Goal: Transaction & Acquisition: Purchase product/service

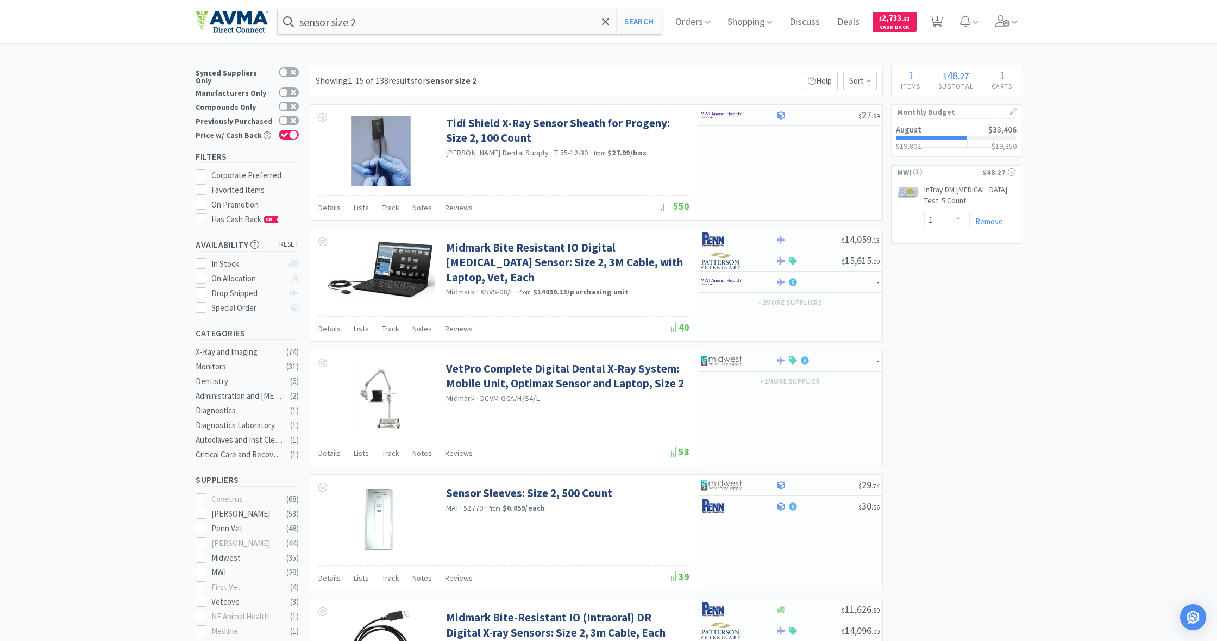
select select "1"
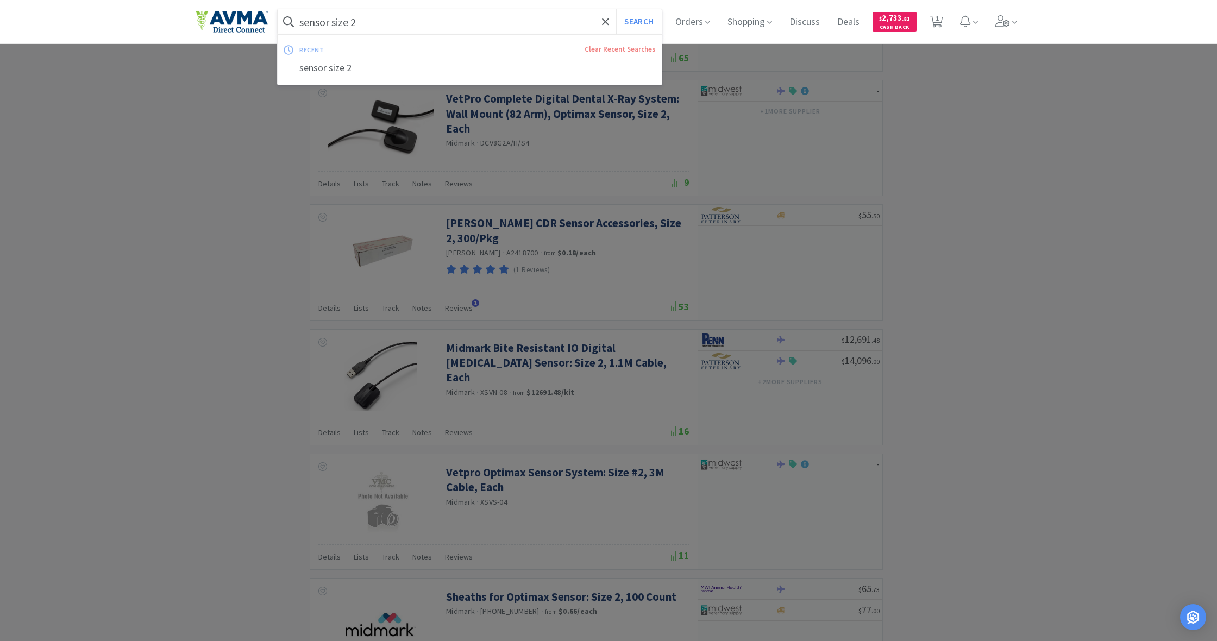
drag, startPoint x: 360, startPoint y: 22, endPoint x: 277, endPoint y: 21, distance: 83.7
click at [277, 21] on div "sensor size 2 Search recent Clear Recent Searches sensor size 2 Orders Shopping…" at bounding box center [609, 21] width 826 height 43
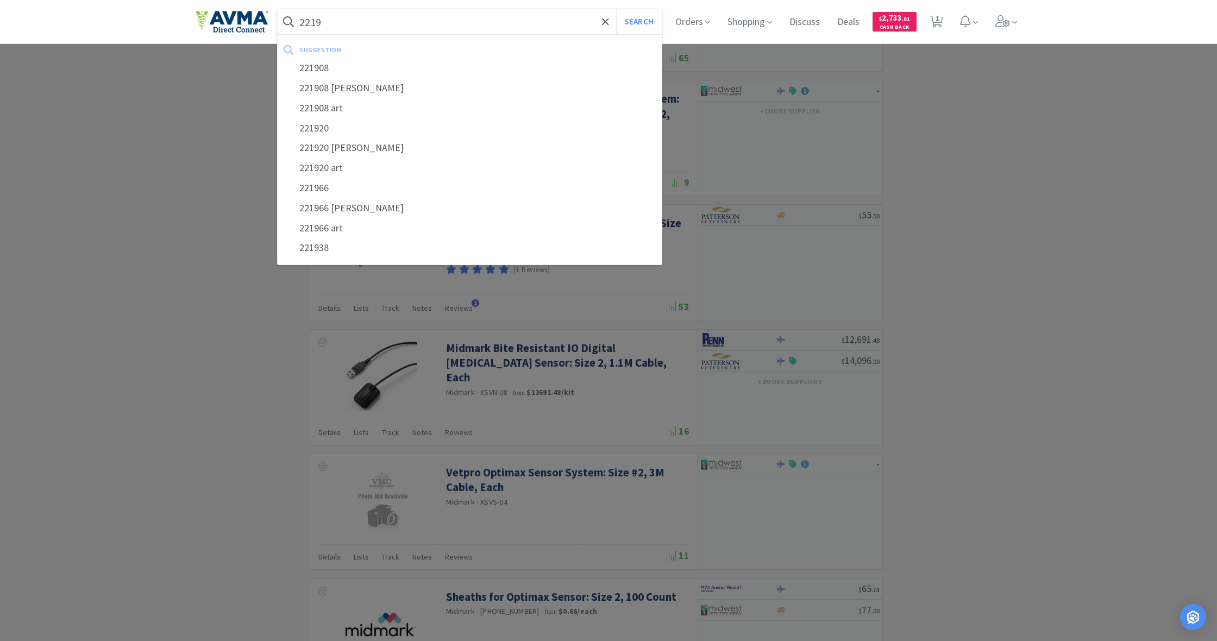
type input "2219"
click at [637, 22] on button "Search" at bounding box center [638, 21] width 45 height 25
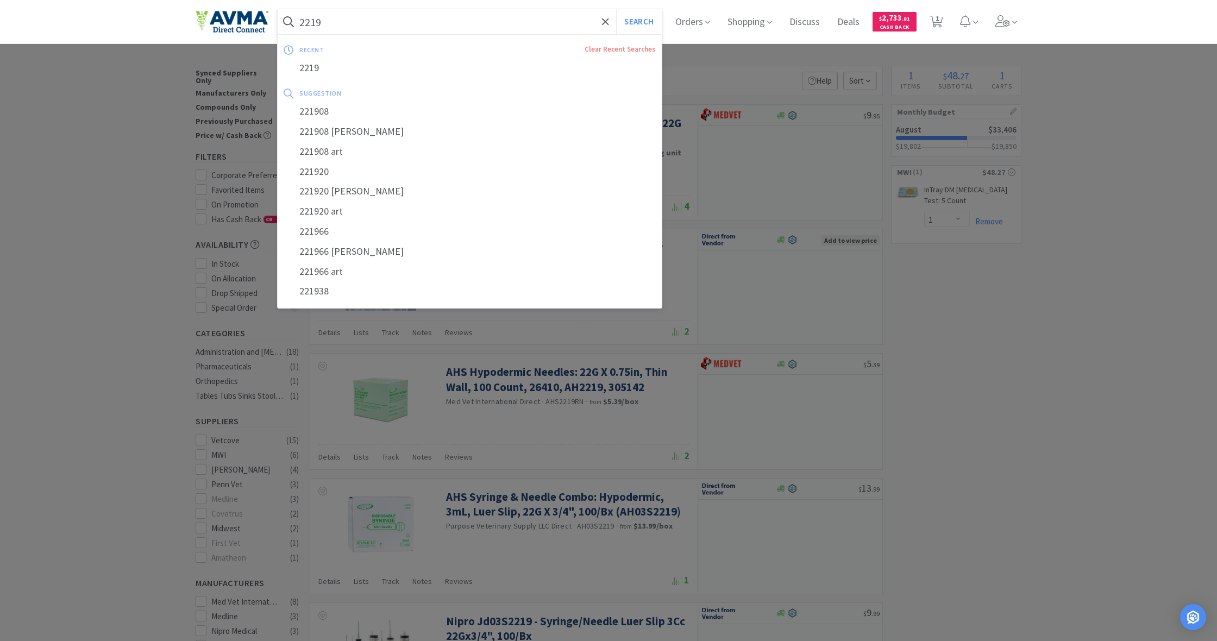
drag, startPoint x: 329, startPoint y: 22, endPoint x: 296, endPoint y: 22, distance: 33.1
click at [296, 22] on form "2219 Search" at bounding box center [470, 21] width 384 height 25
drag, startPoint x: 299, startPoint y: 18, endPoint x: 339, endPoint y: 20, distance: 40.2
click at [339, 20] on form "2219 Search" at bounding box center [470, 21] width 384 height 25
click at [339, 20] on input "2219" at bounding box center [470, 21] width 384 height 25
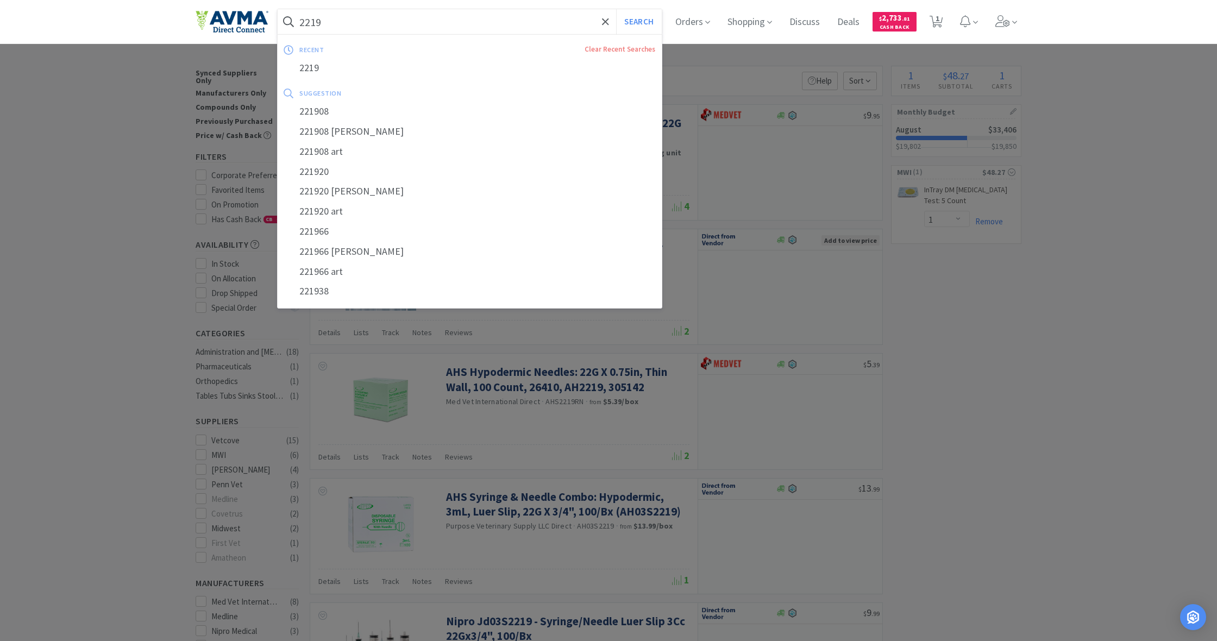
scroll to position [0, 1]
drag, startPoint x: 318, startPoint y: 21, endPoint x: 297, endPoint y: 21, distance: 21.2
click at [296, 20] on form "2219 Search" at bounding box center [470, 21] width 384 height 25
drag, startPoint x: 300, startPoint y: 18, endPoint x: 326, endPoint y: 21, distance: 26.2
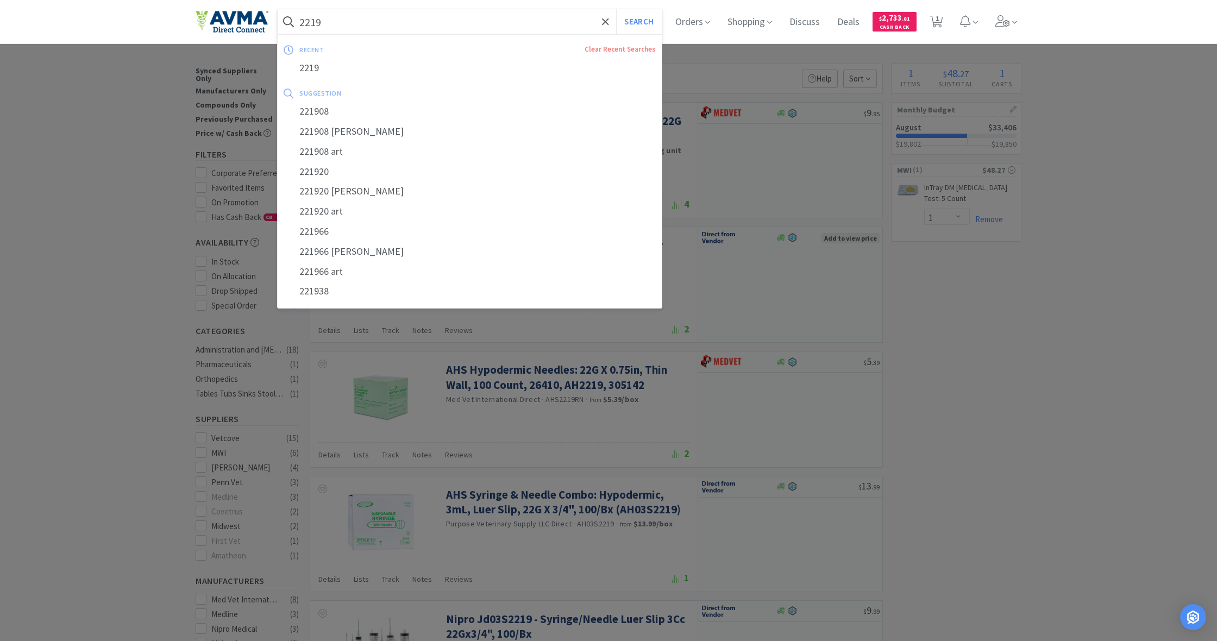
click at [326, 21] on input "2219" at bounding box center [470, 21] width 384 height 25
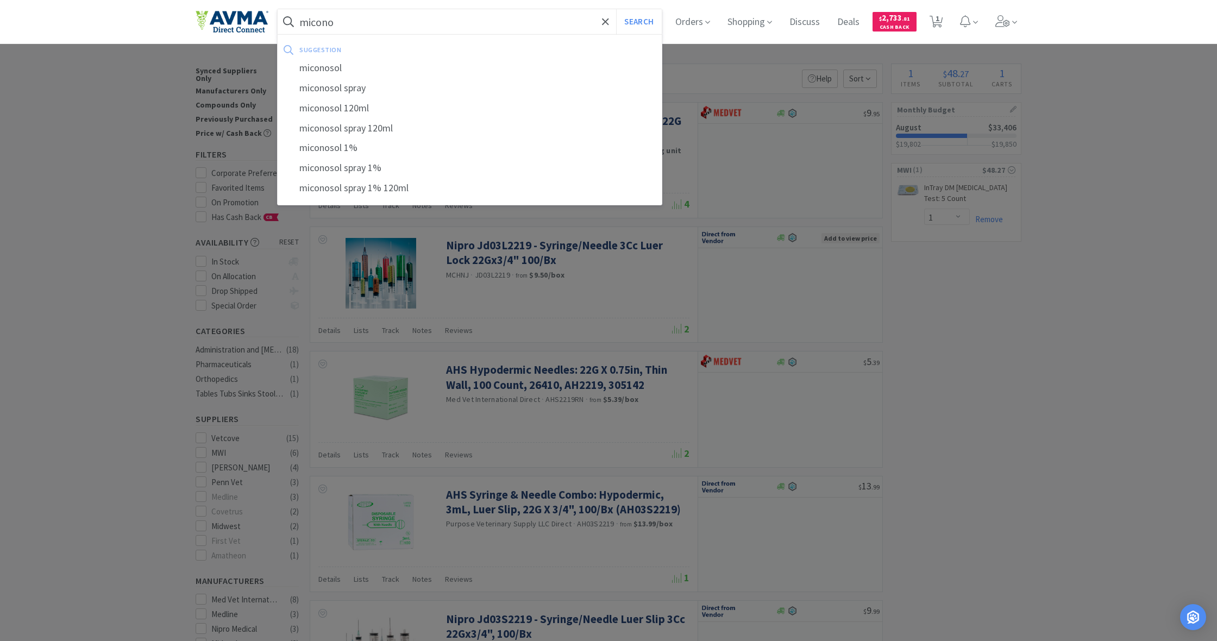
click at [637, 22] on button "Search" at bounding box center [638, 21] width 45 height 25
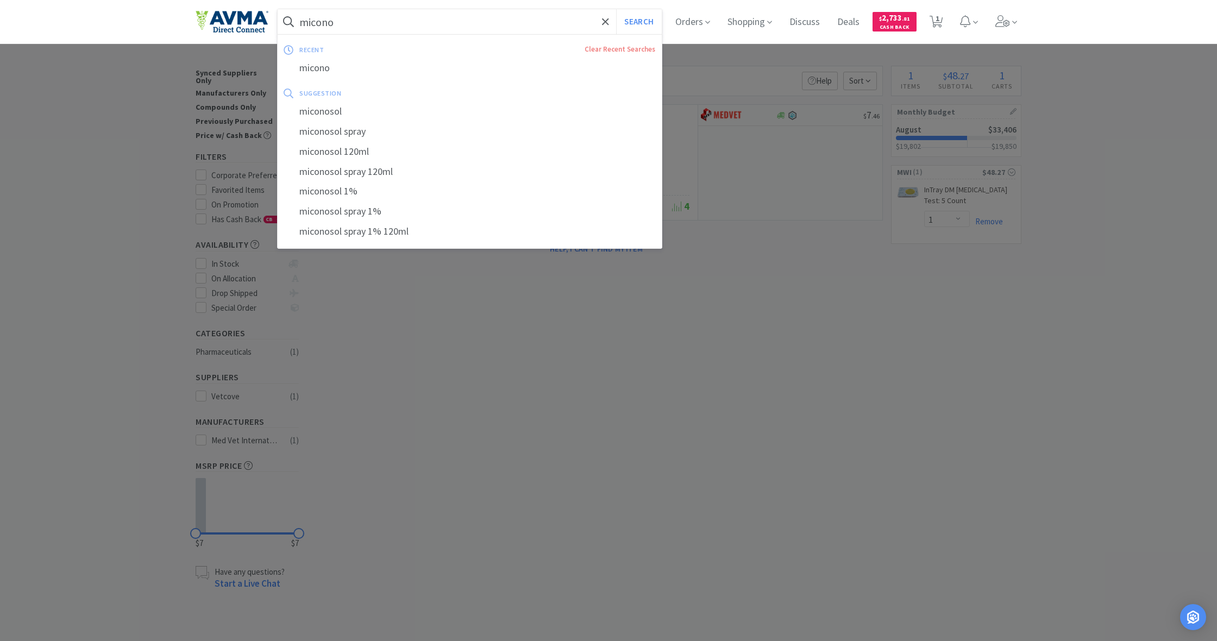
drag, startPoint x: 335, startPoint y: 21, endPoint x: 287, endPoint y: 22, distance: 47.8
click at [287, 21] on form "micono Search" at bounding box center [470, 21] width 384 height 25
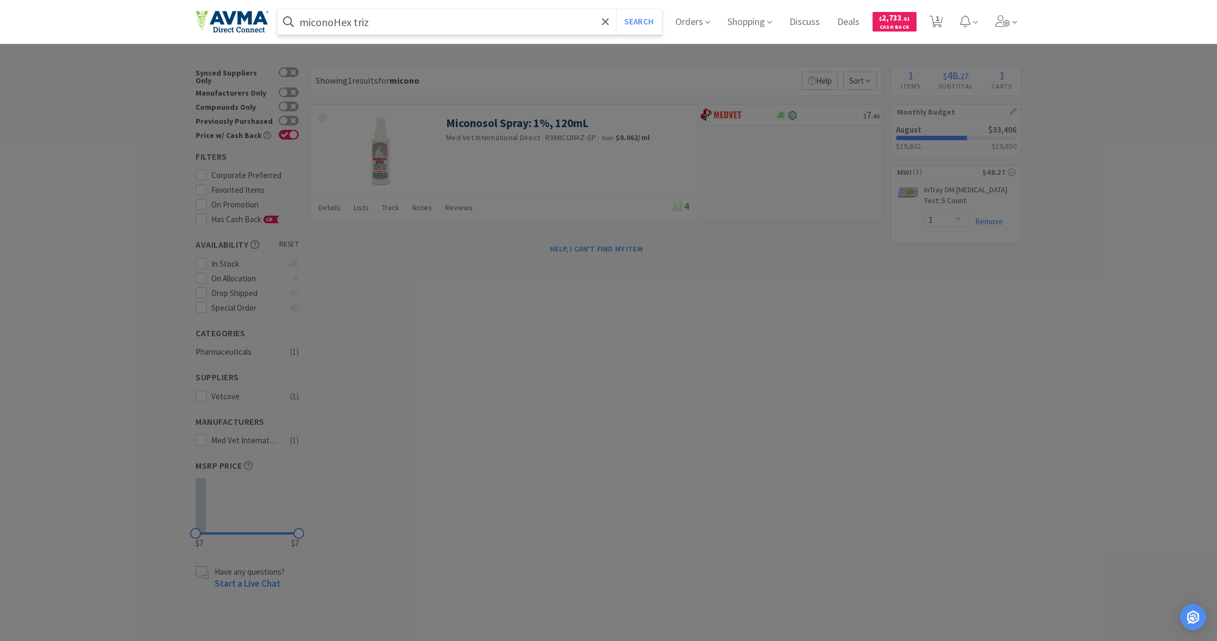
type input "miconoHex triz"
click at [637, 22] on button "Search" at bounding box center [638, 21] width 45 height 25
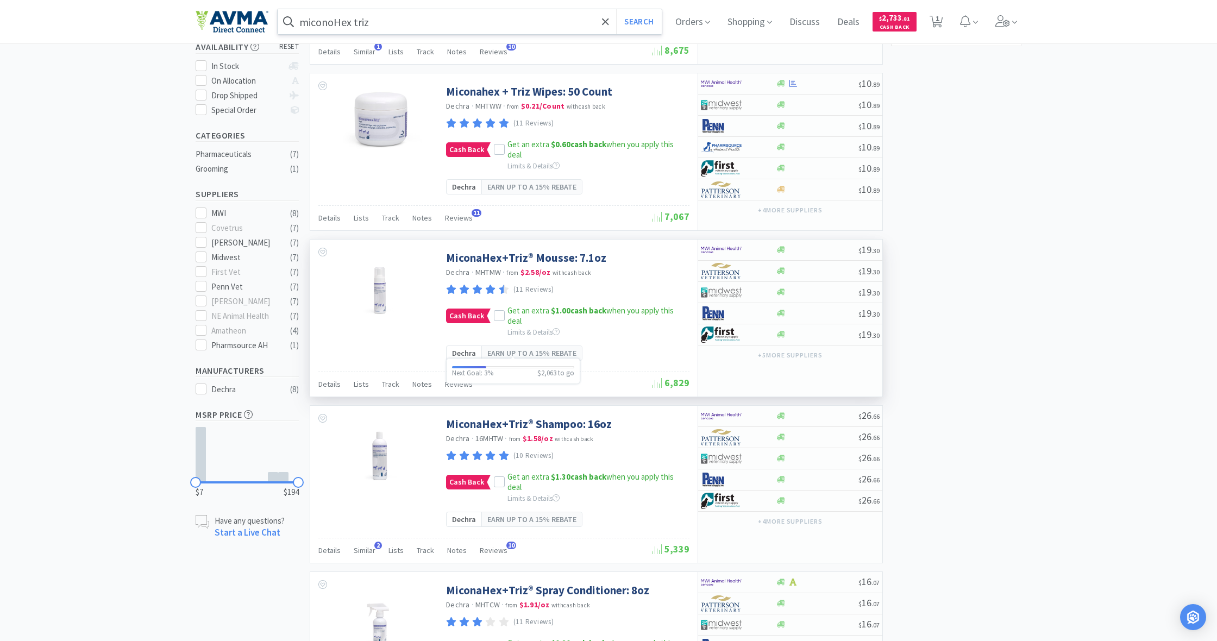
scroll to position [199, 0]
click at [485, 254] on link "MiconaHex+Triz® Mousse: 7.1oz" at bounding box center [526, 256] width 160 height 15
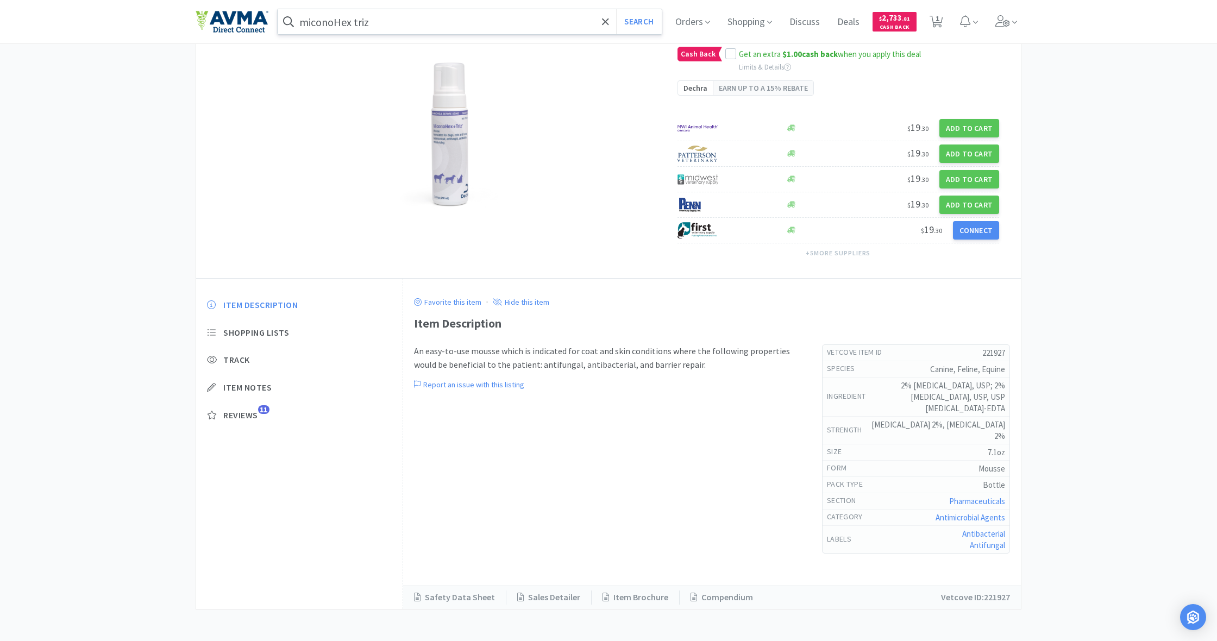
scroll to position [96, 0]
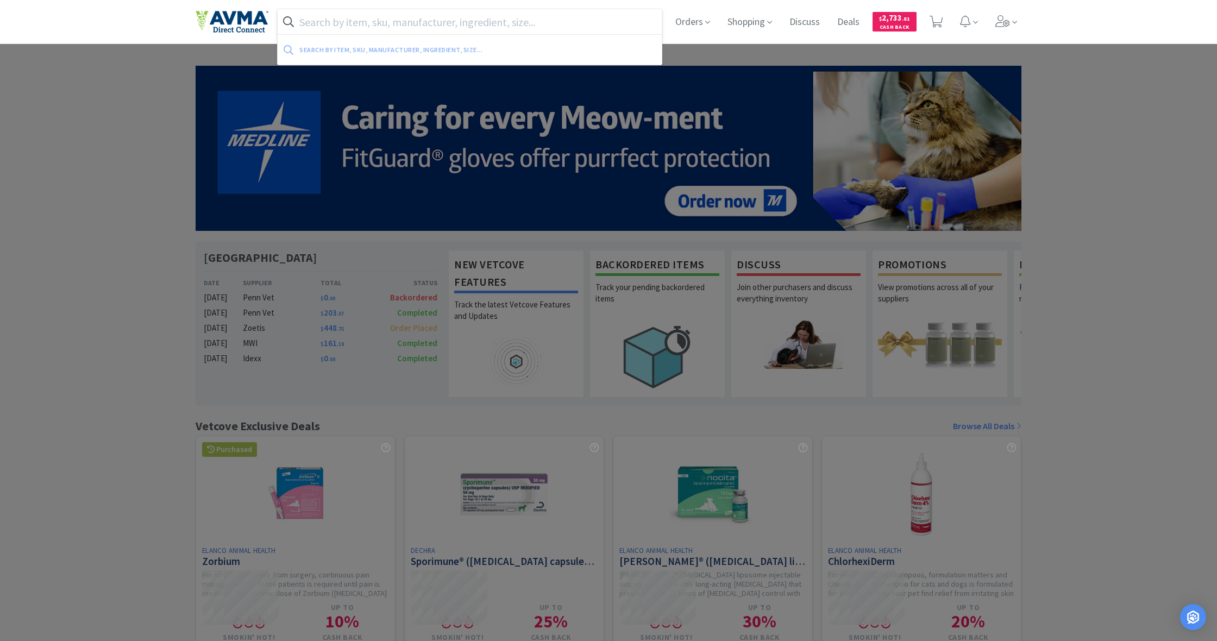
click at [346, 17] on input "text" at bounding box center [470, 21] width 384 height 25
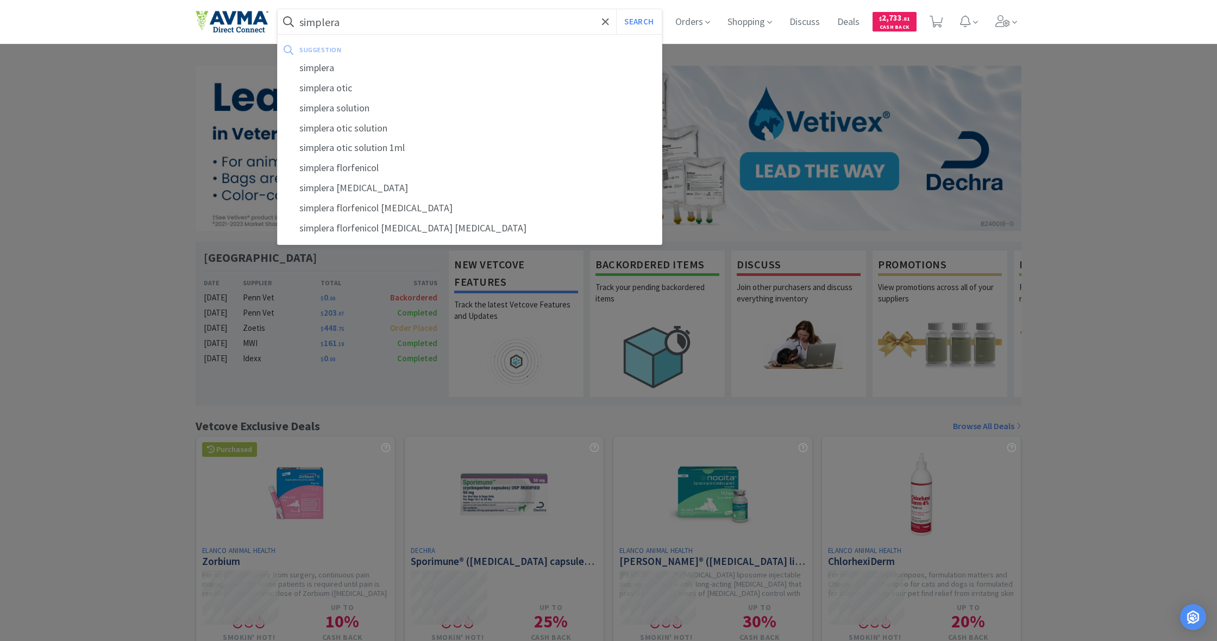
type input "simplera"
click at [637, 22] on button "Search" at bounding box center [638, 21] width 45 height 25
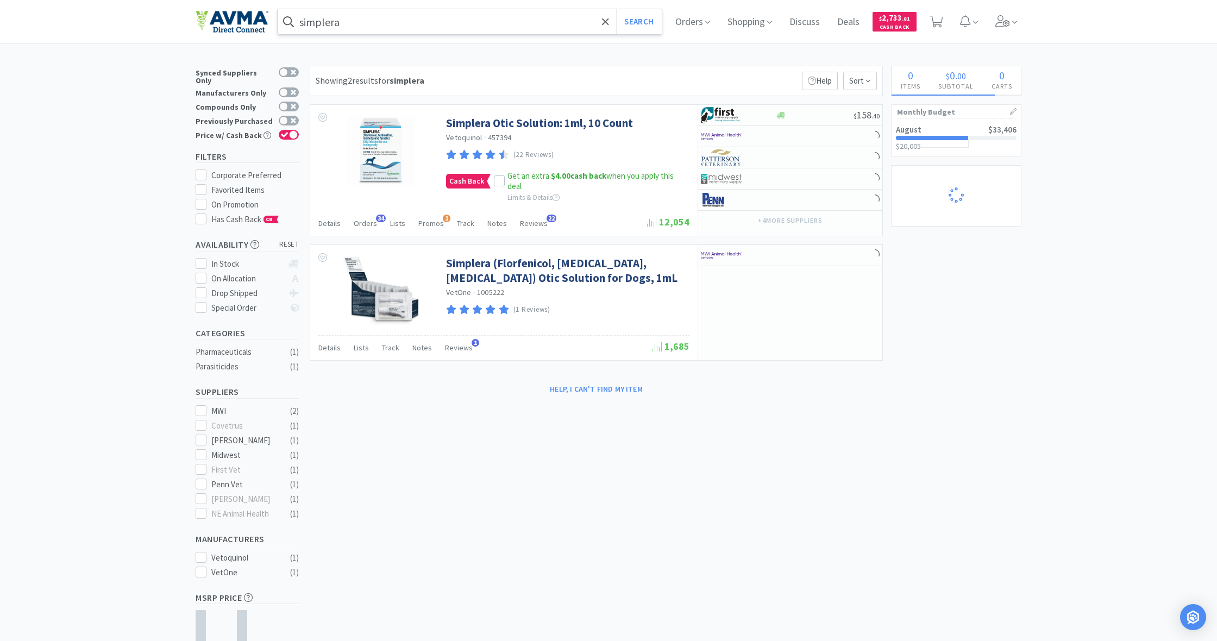
scroll to position [1, 0]
select select "1"
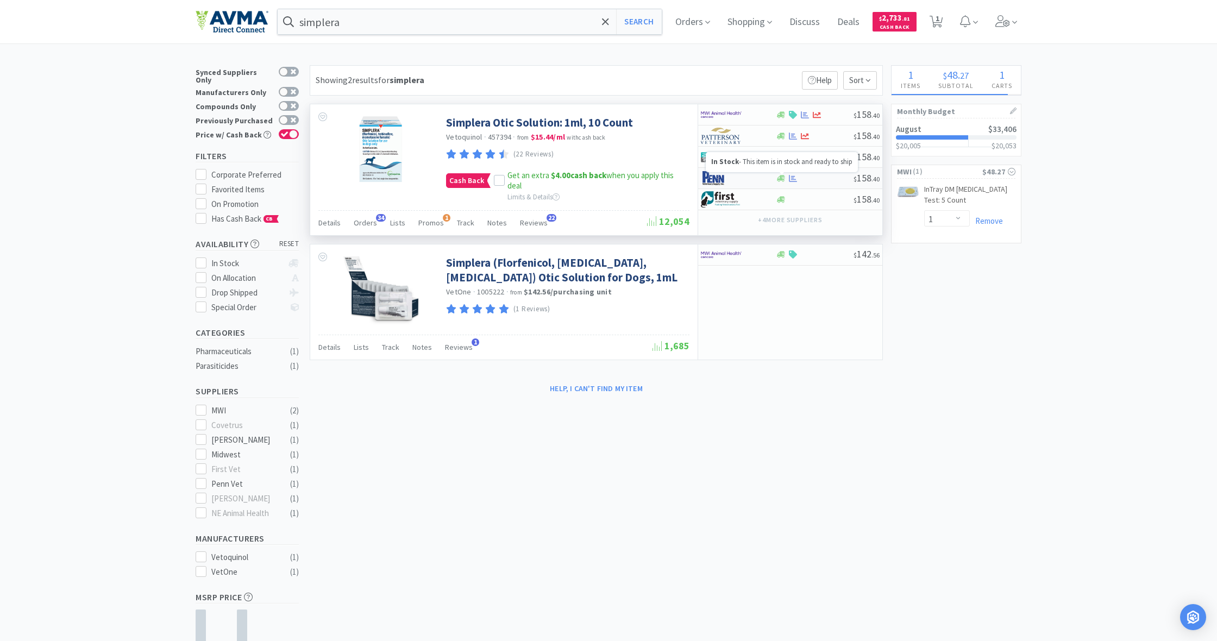
click at [781, 178] on icon at bounding box center [781, 178] width 8 height 7
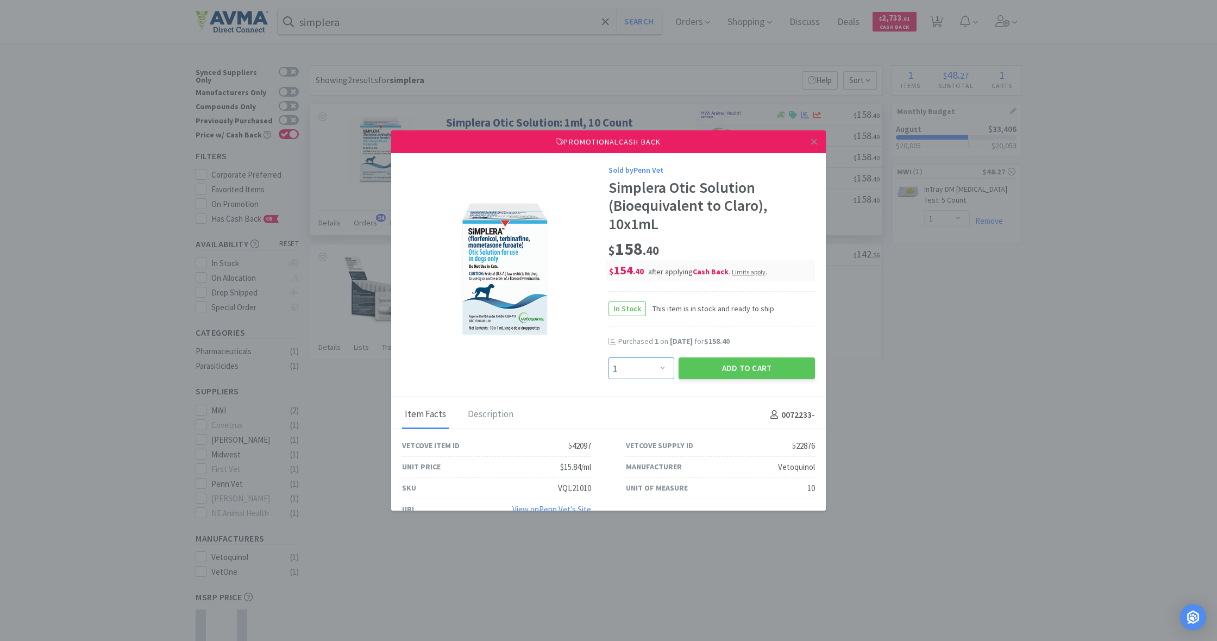
select select "2"
click at [732, 362] on button "Add to Cart" at bounding box center [747, 369] width 136 height 22
select select "2"
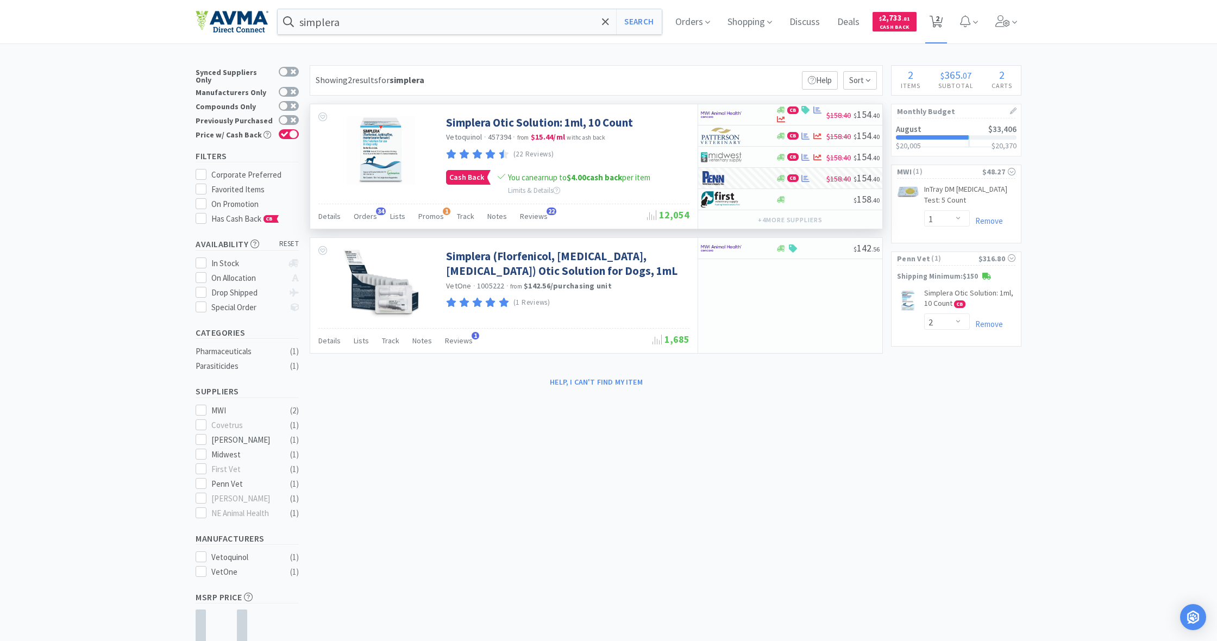
click at [931, 20] on icon at bounding box center [937, 22] width 14 height 12
select select "1"
select select "2"
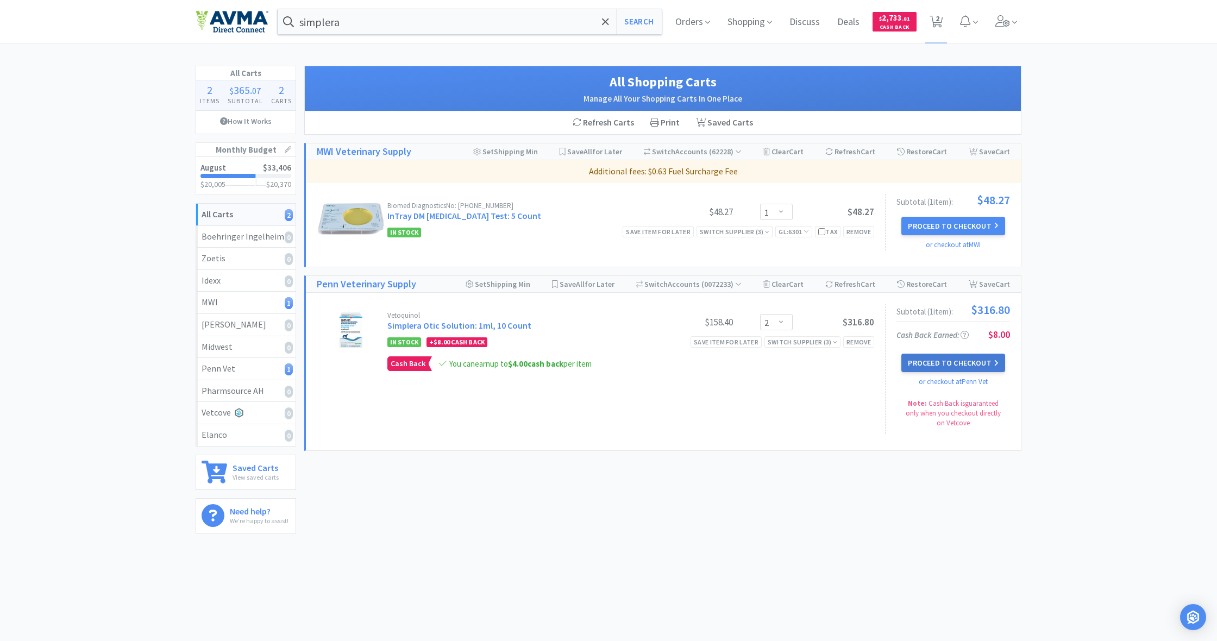
click at [951, 360] on button "Proceed to Checkout" at bounding box center [952, 363] width 103 height 18
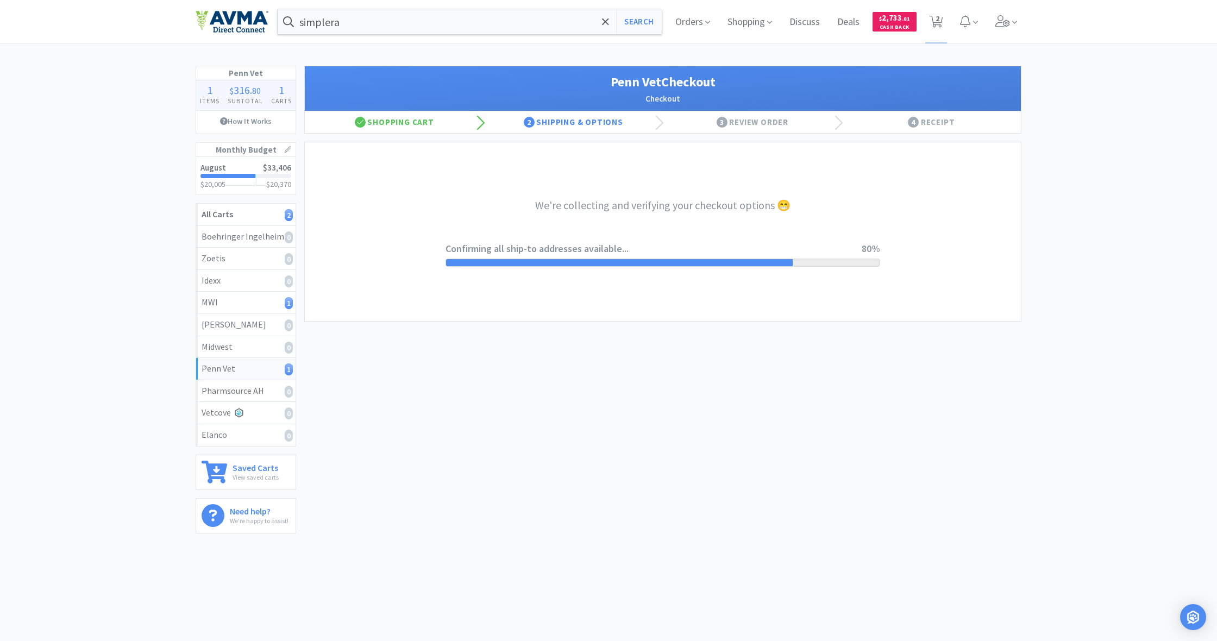
select select "terms"
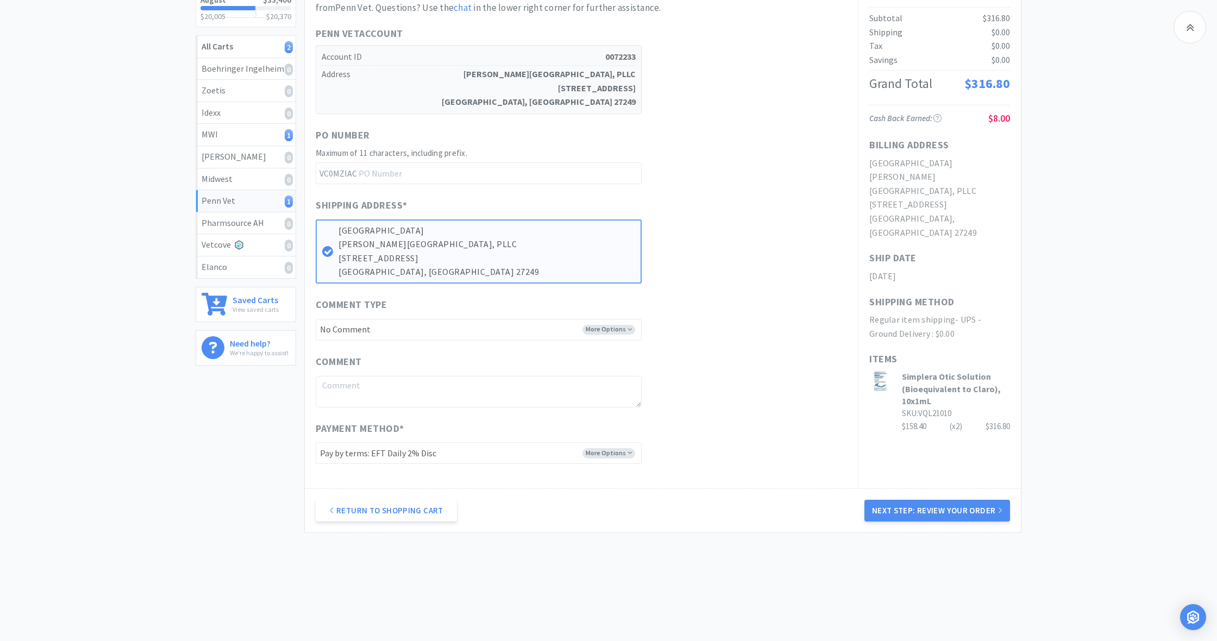
scroll to position [166, 0]
click at [952, 507] on button "Next Step: Review Your Order" at bounding box center [938, 513] width 146 height 22
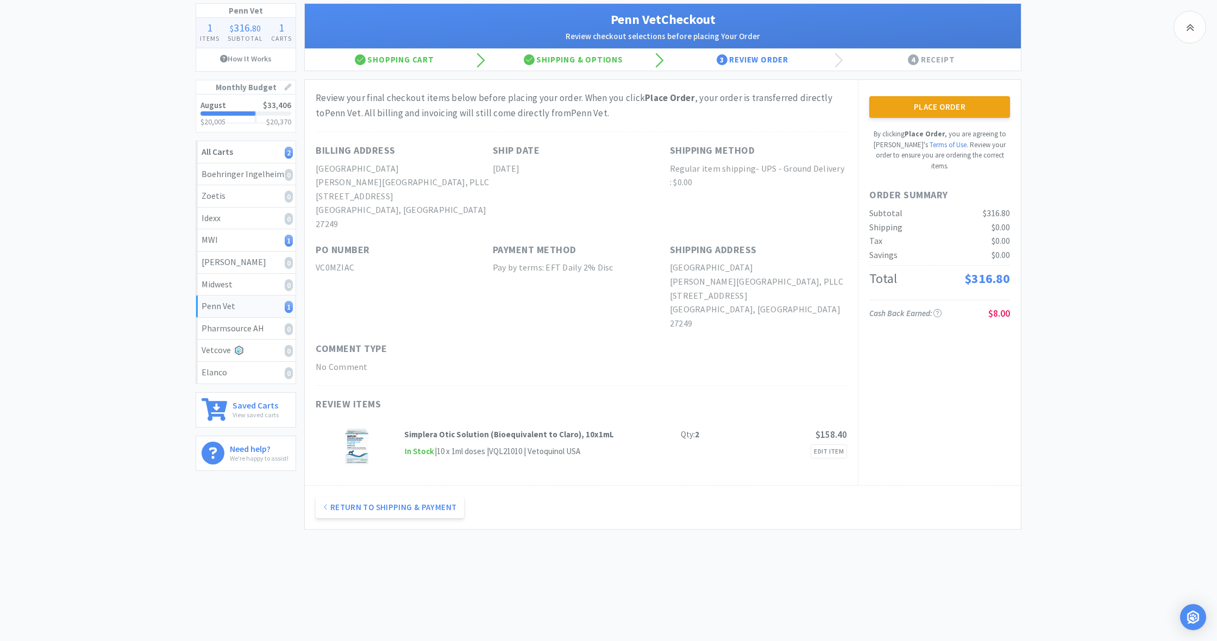
scroll to position [0, 0]
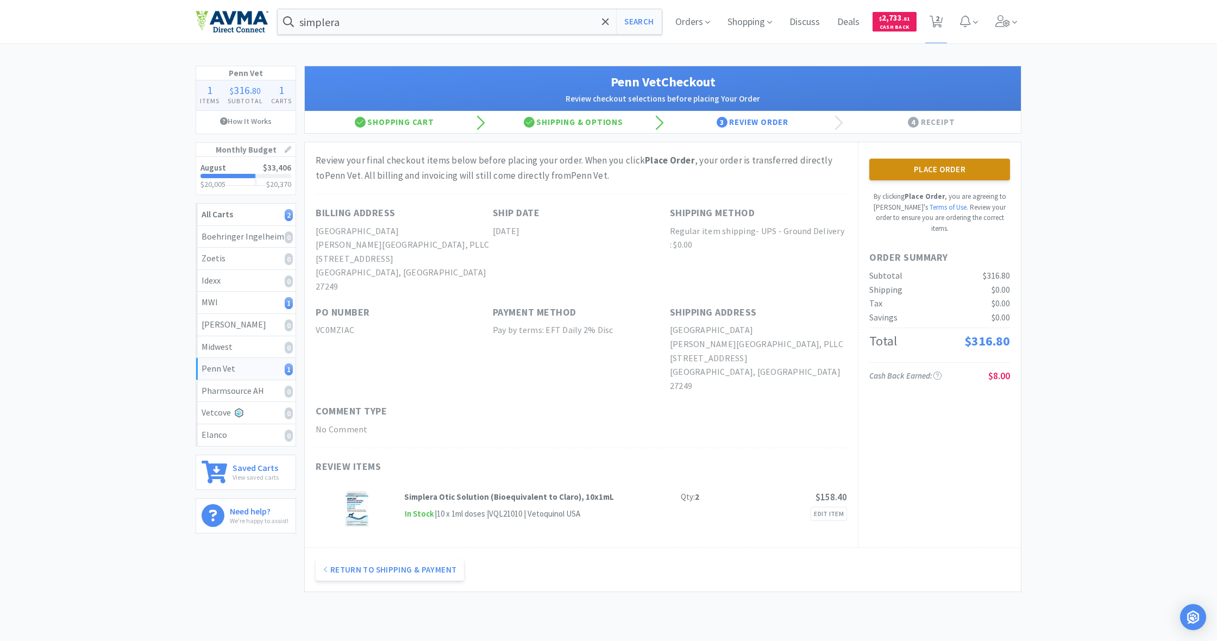
click at [938, 170] on button "Place Order" at bounding box center [939, 170] width 141 height 22
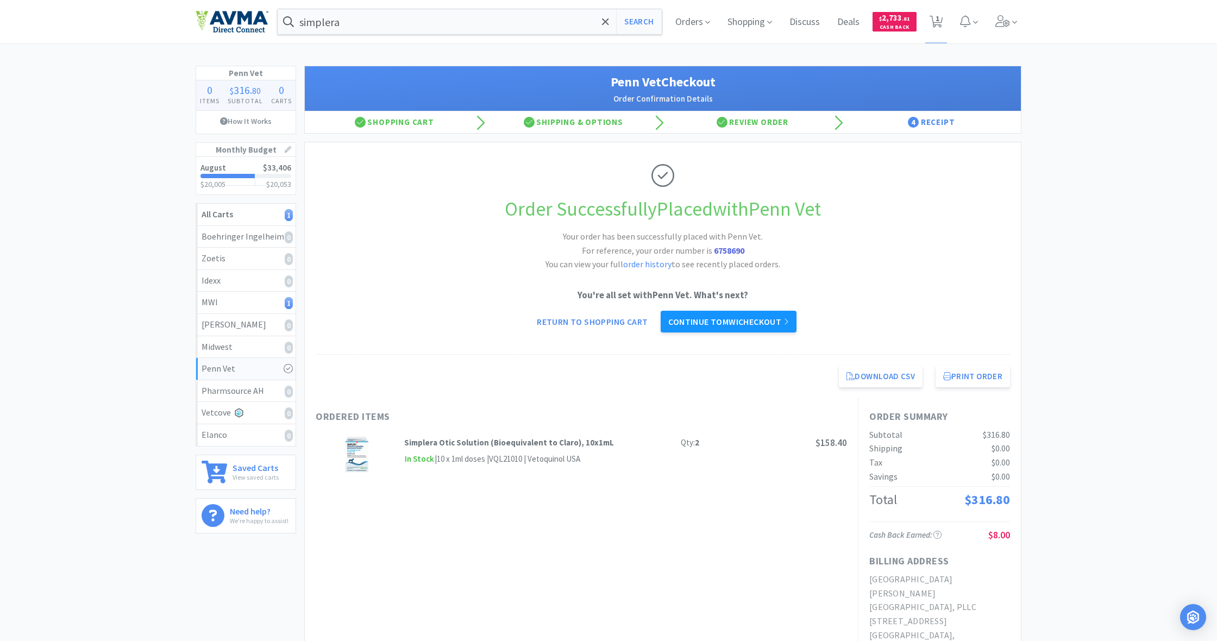
click at [728, 322] on link "Continue to MWI checkout" at bounding box center [728, 322] width 135 height 22
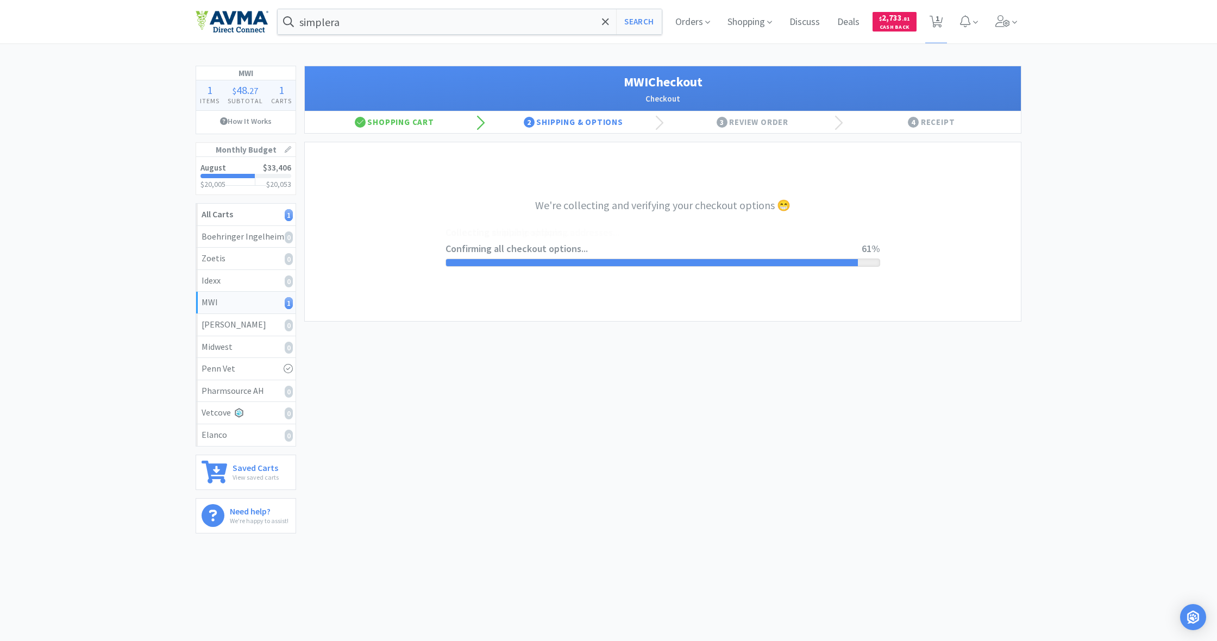
select select "STD_"
select select "FX9"
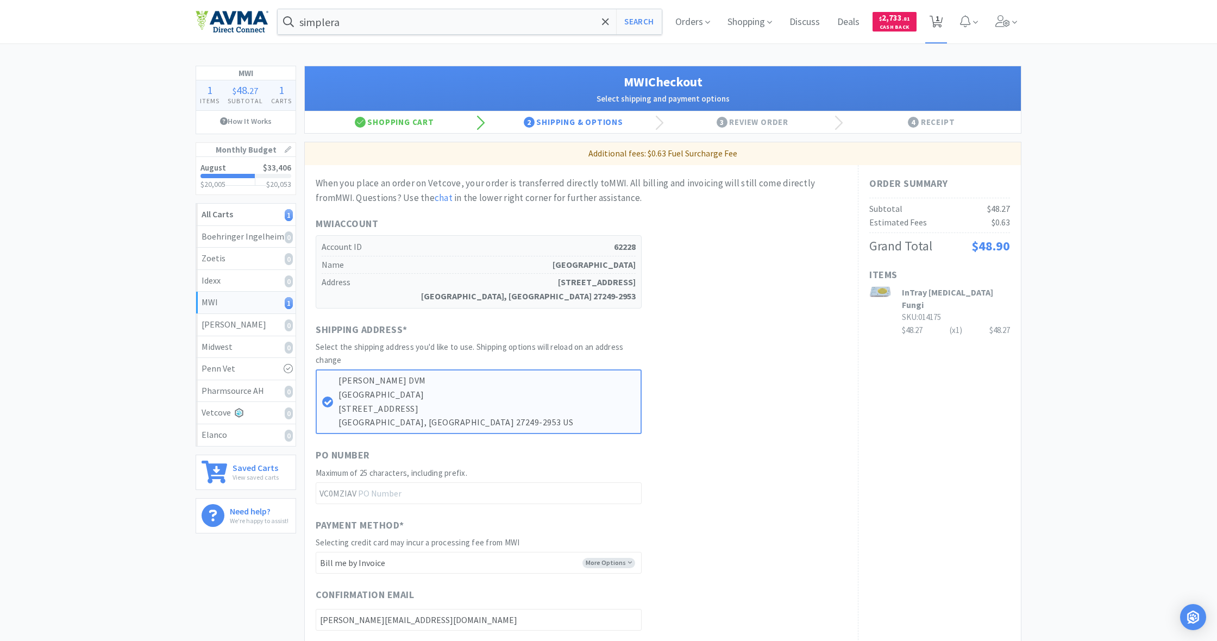
click at [938, 20] on span "1" at bounding box center [938, 18] width 4 height 43
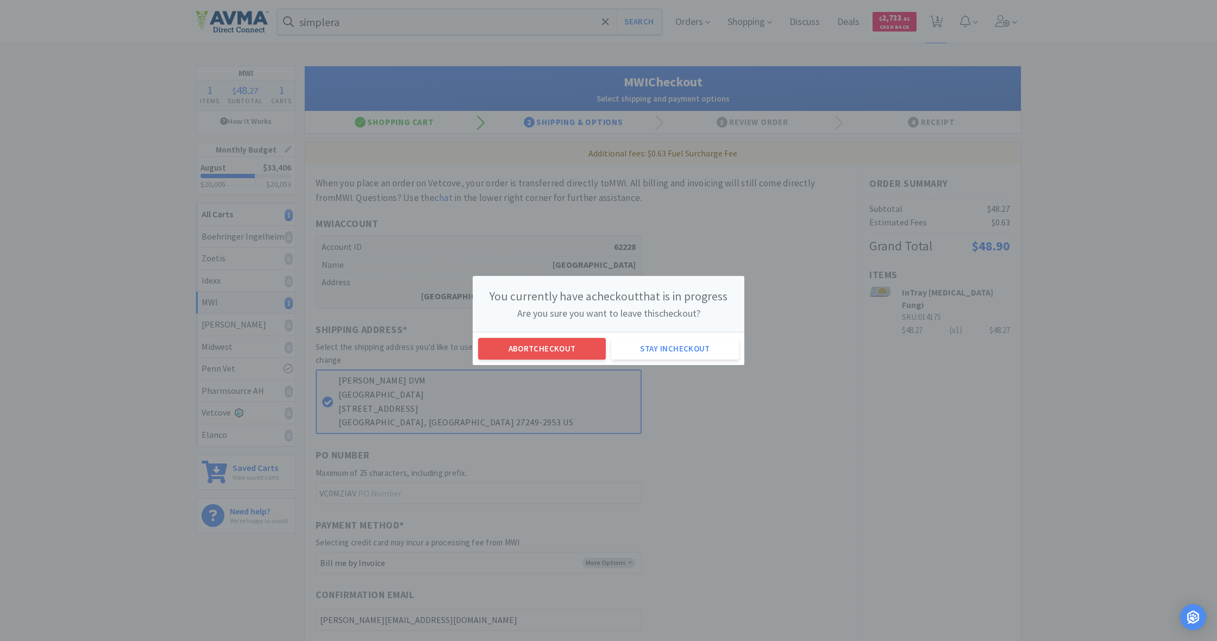
click at [584, 349] on button "Abort checkout" at bounding box center [542, 349] width 128 height 22
select select "1"
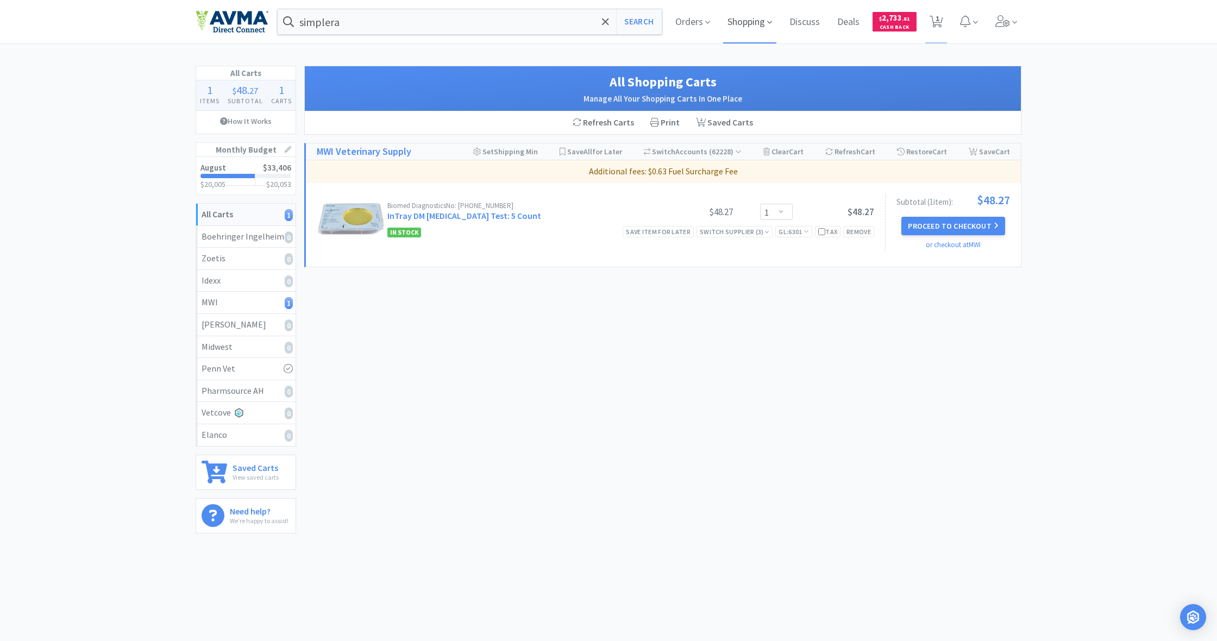
click at [744, 26] on span "Shopping" at bounding box center [749, 21] width 53 height 43
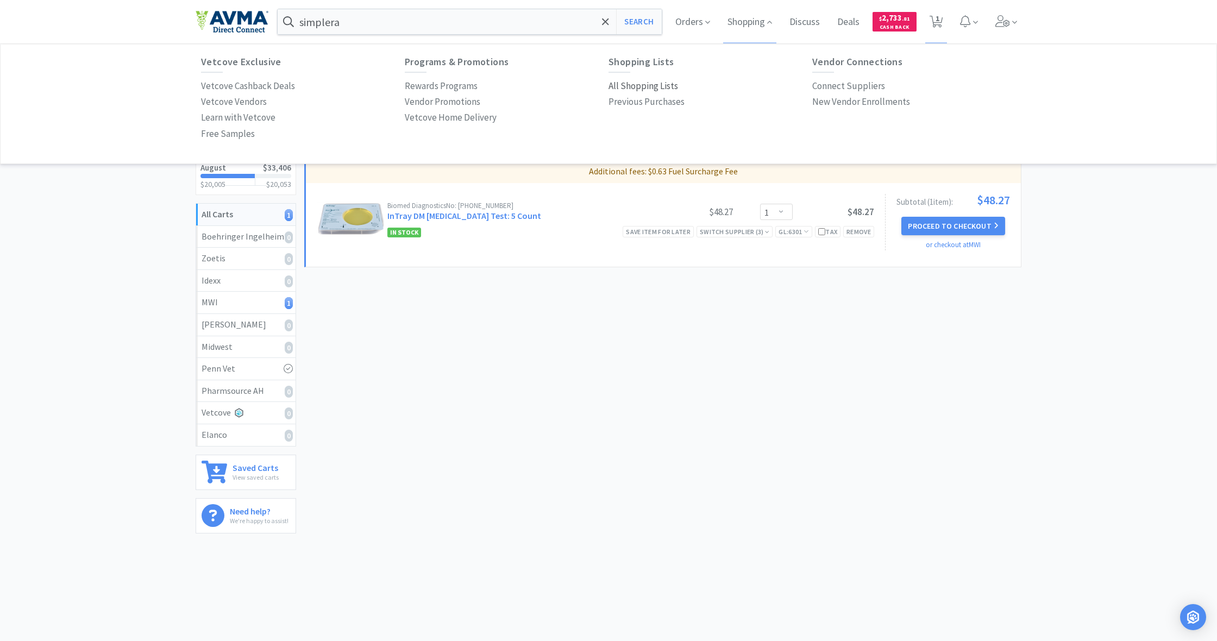
click at [640, 87] on p "All Shopping Lists" at bounding box center [644, 86] width 70 height 15
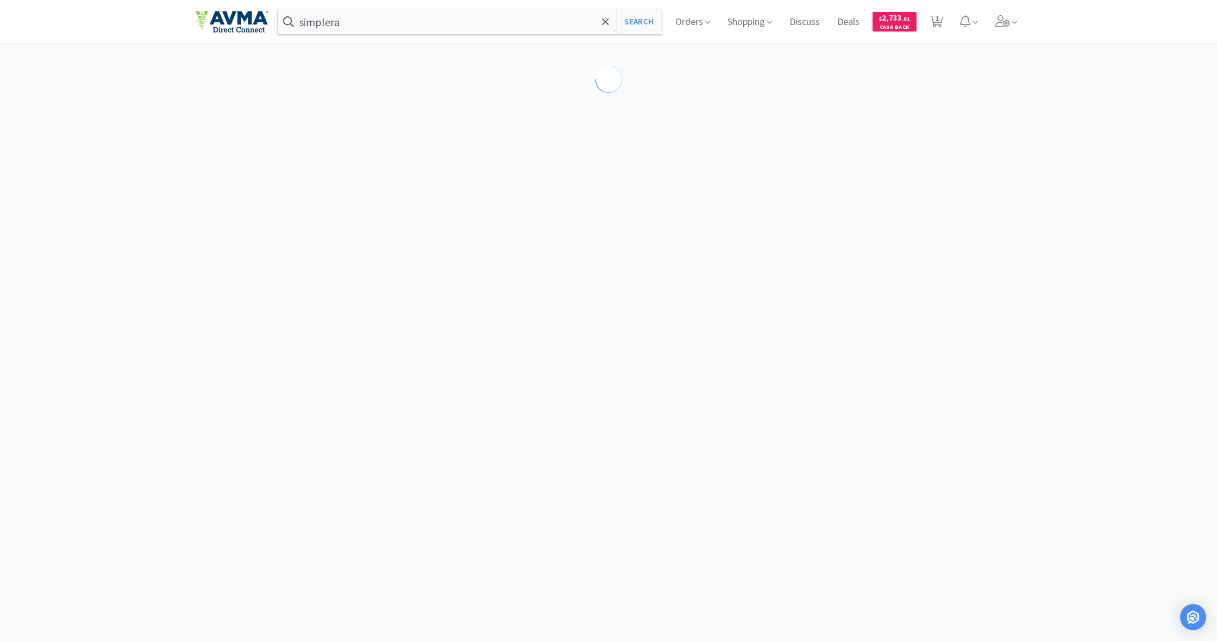
select select "1"
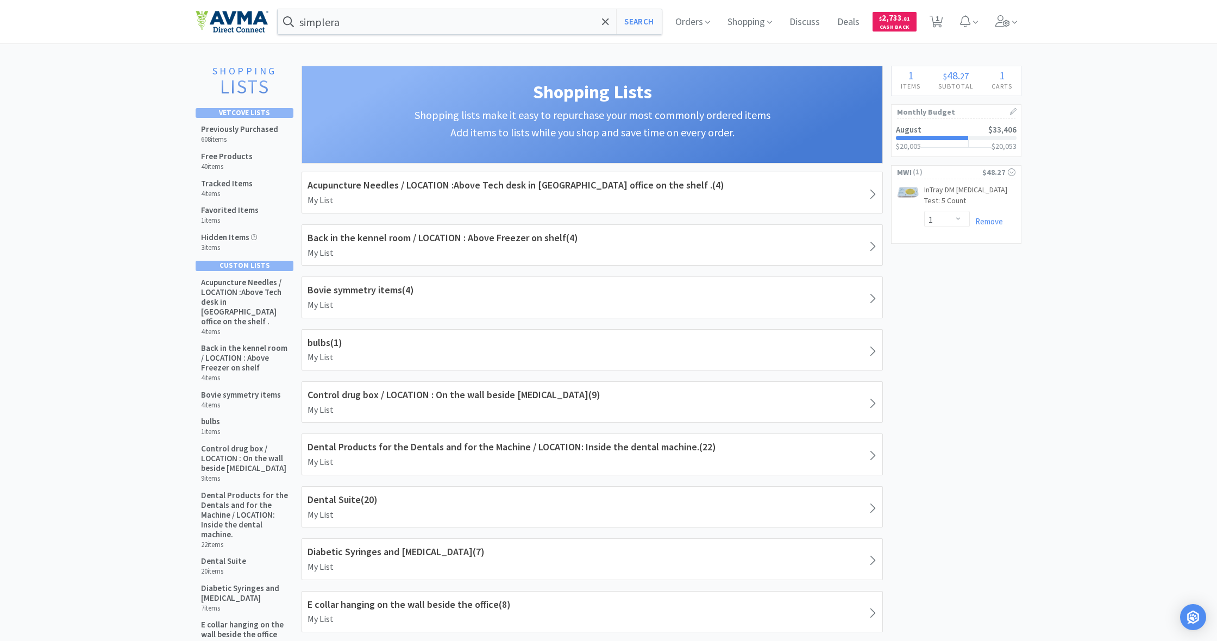
drag, startPoint x: 253, startPoint y: 130, endPoint x: 305, endPoint y: 146, distance: 54.5
click at [253, 130] on h5 "Previously Purchased" at bounding box center [239, 129] width 77 height 10
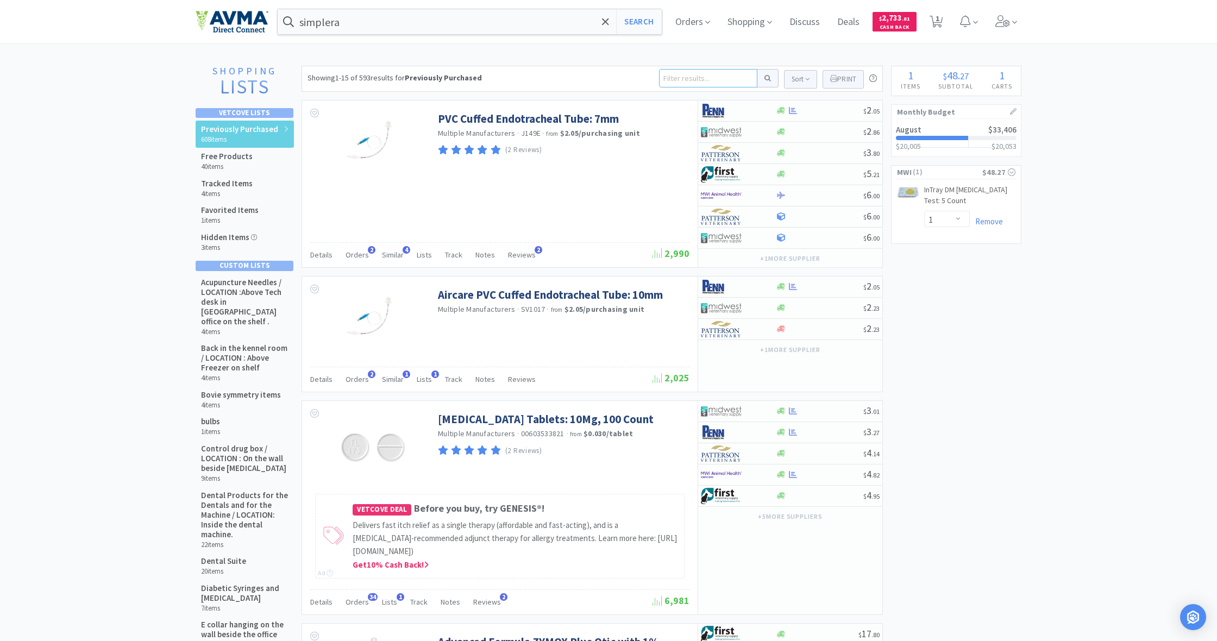
click at [679, 78] on input at bounding box center [708, 78] width 98 height 18
type input "[MEDICAL_DATA]"
click at [766, 78] on button at bounding box center [767, 78] width 21 height 18
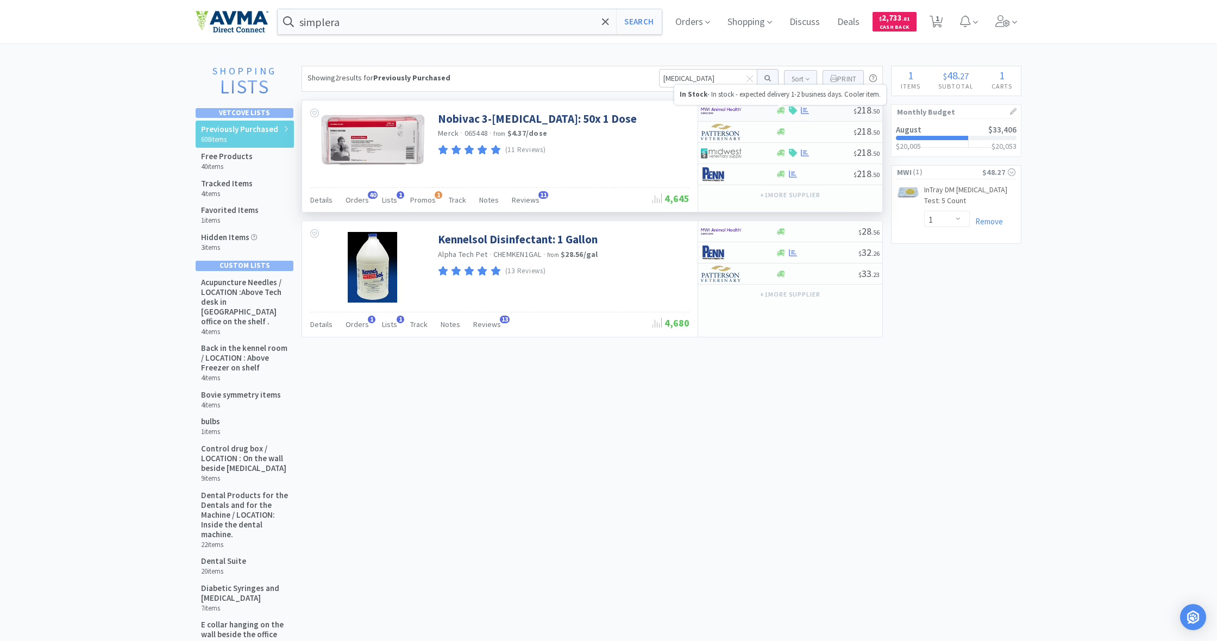
click at [783, 110] on icon at bounding box center [781, 111] width 8 height 8
select select "1"
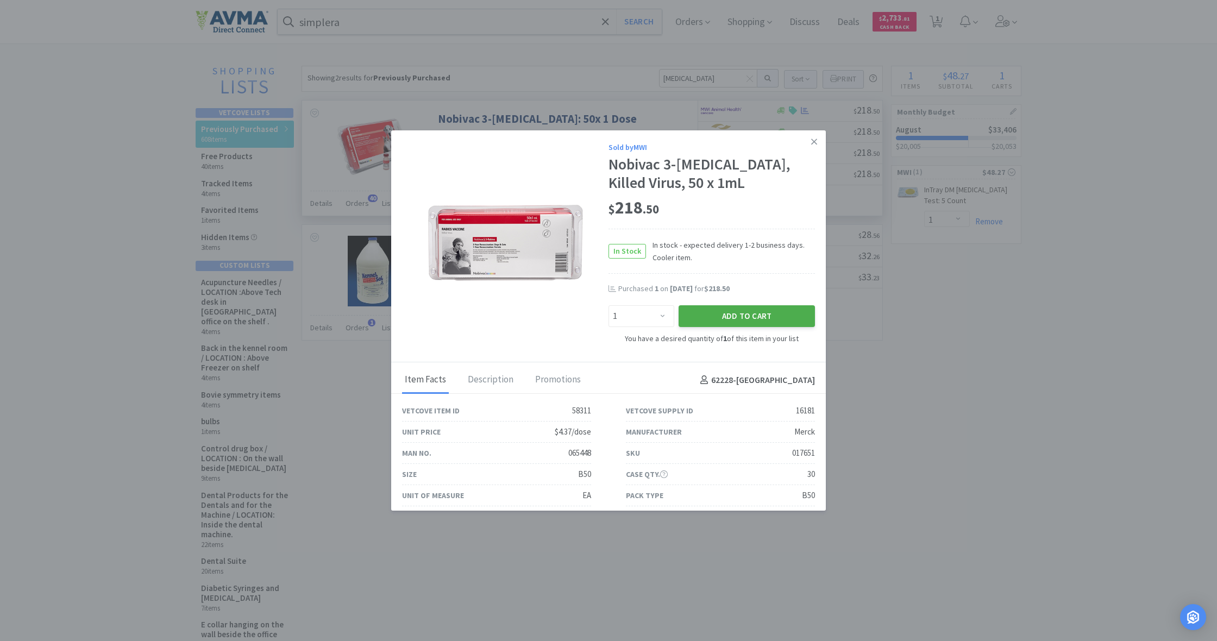
click at [761, 312] on button "Add to Cart" at bounding box center [747, 316] width 136 height 22
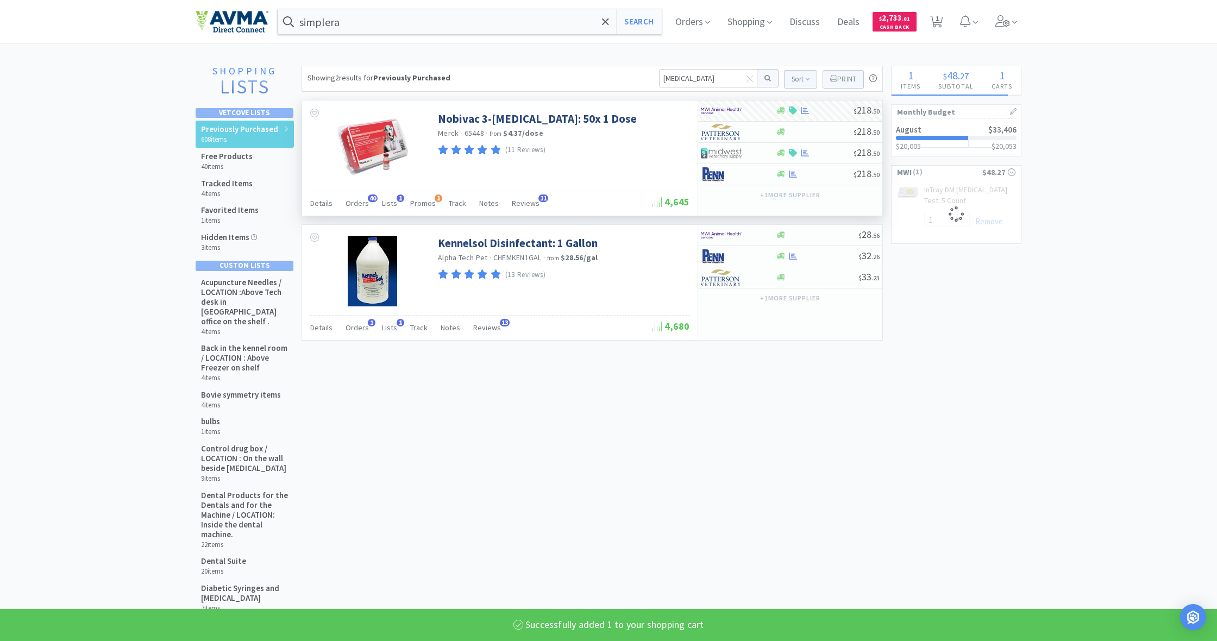
select select "1"
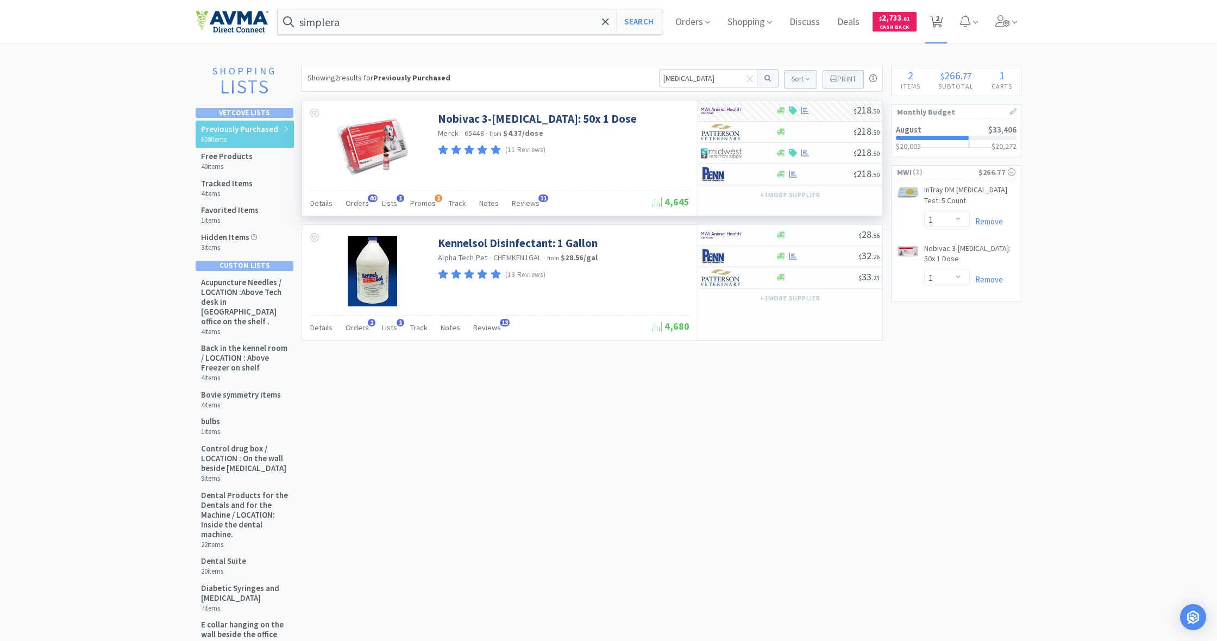
click at [938, 17] on span "2" at bounding box center [938, 18] width 4 height 43
select select "1"
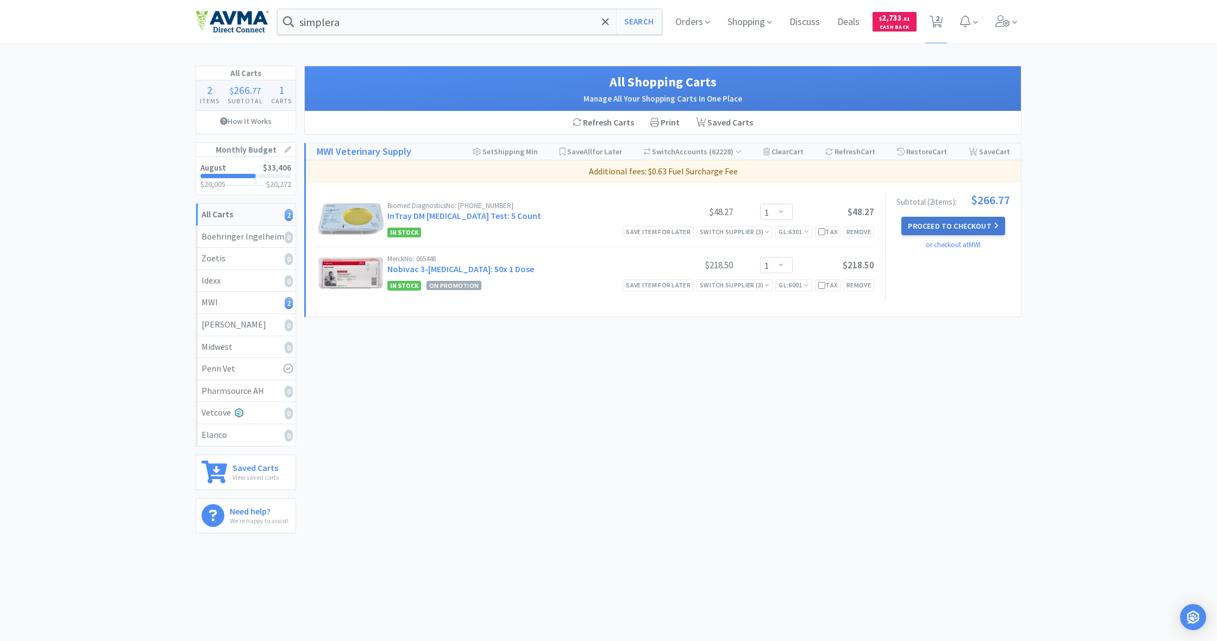
click at [931, 221] on button "Proceed to Checkout" at bounding box center [952, 226] width 103 height 18
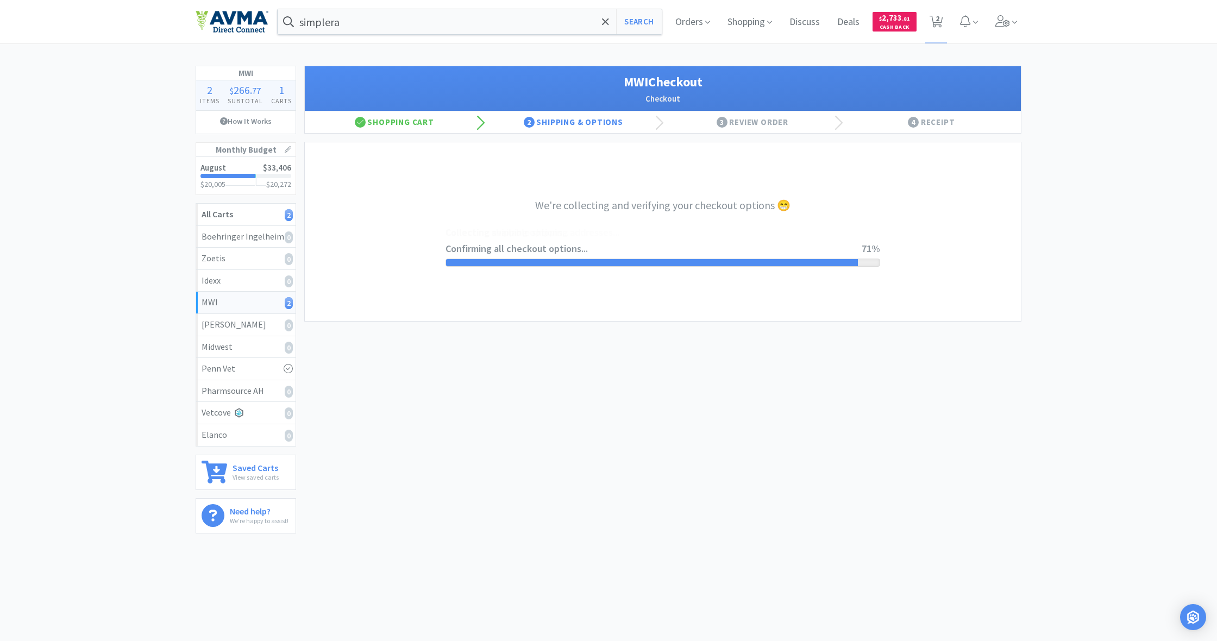
select select "STD_"
select select "FX9"
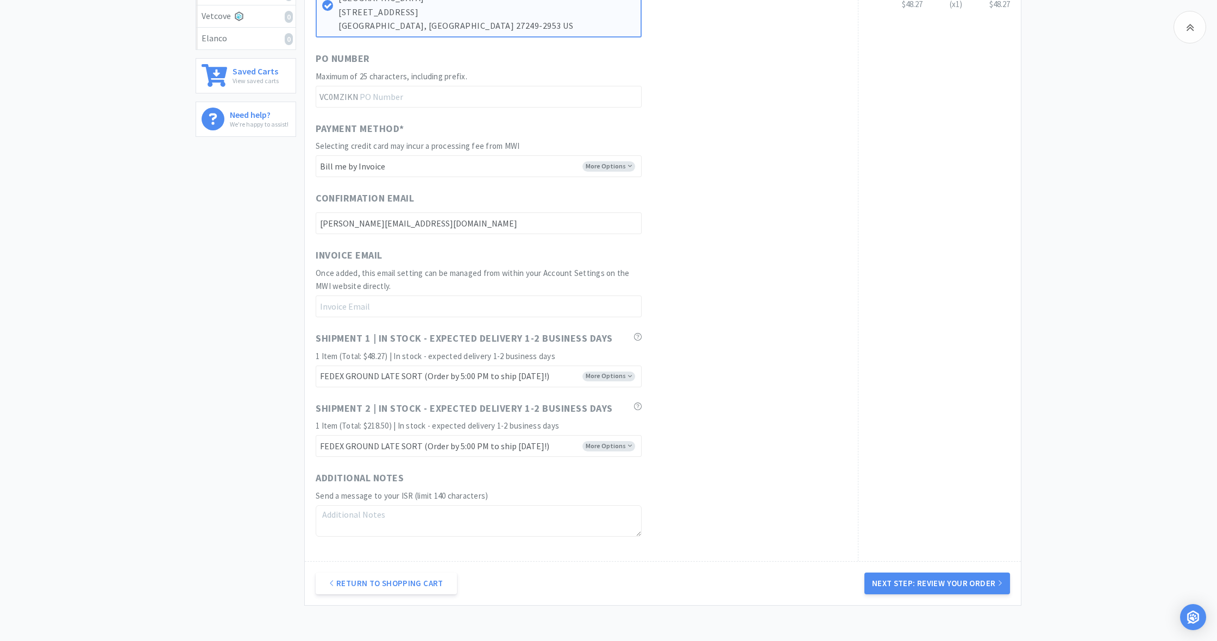
scroll to position [397, 0]
click at [943, 573] on button "Next Step: Review Your Order" at bounding box center [938, 583] width 146 height 22
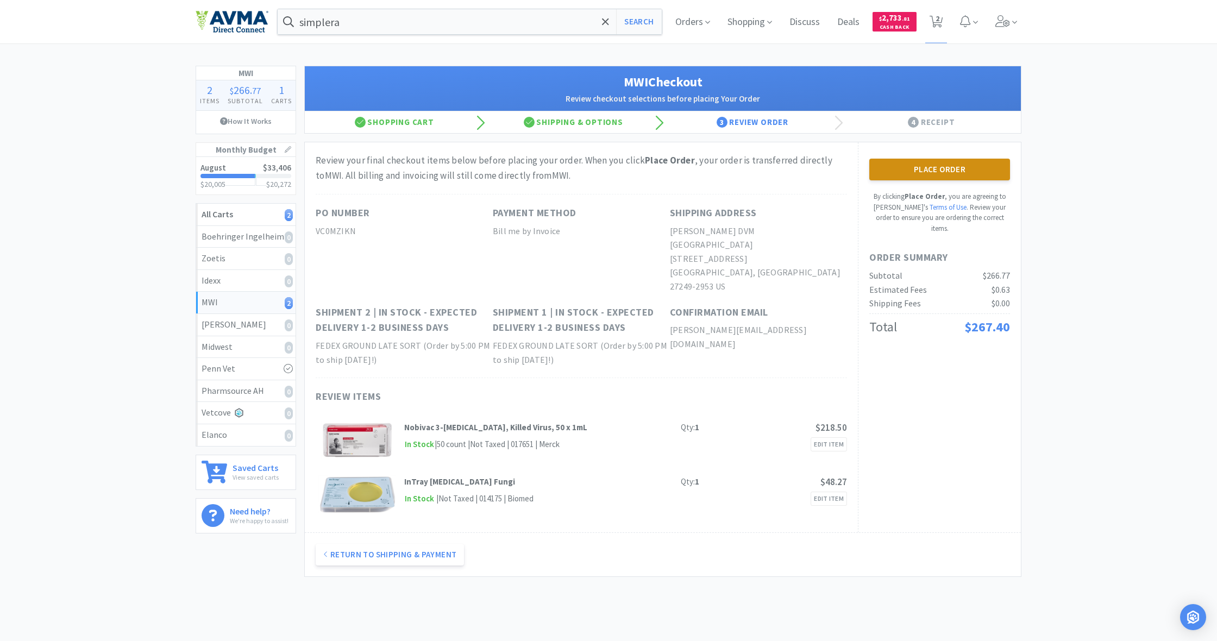
click at [942, 175] on button "Place Order" at bounding box center [939, 170] width 141 height 22
